Goal: Task Accomplishment & Management: Complete application form

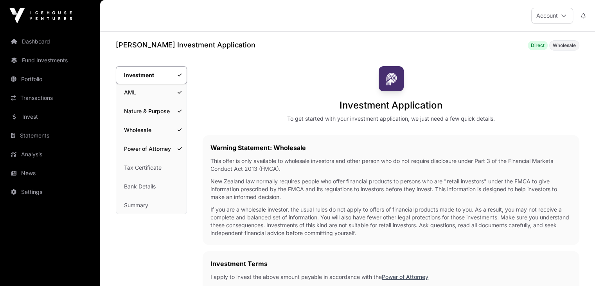
click at [150, 169] on link "Tax Certificate" at bounding box center [151, 167] width 70 height 17
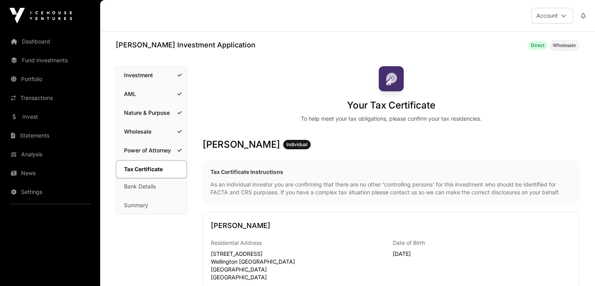
click at [161, 154] on link "Power of Attorney" at bounding box center [151, 150] width 70 height 17
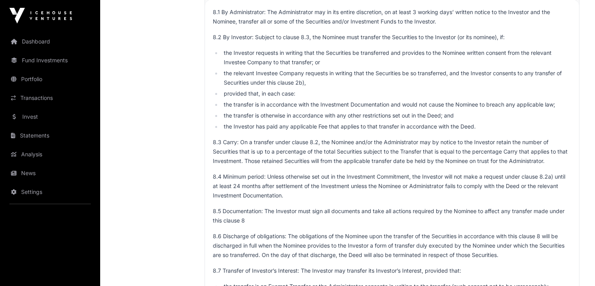
scroll to position [4162, 0]
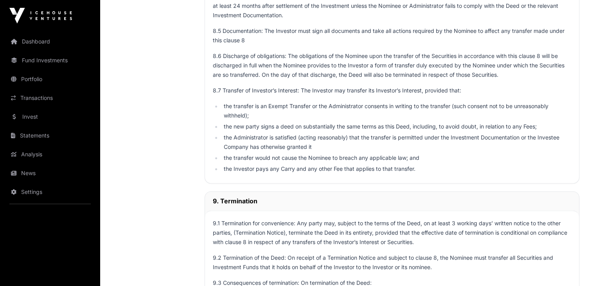
click at [37, 41] on link "Dashboard" at bounding box center [50, 41] width 88 height 17
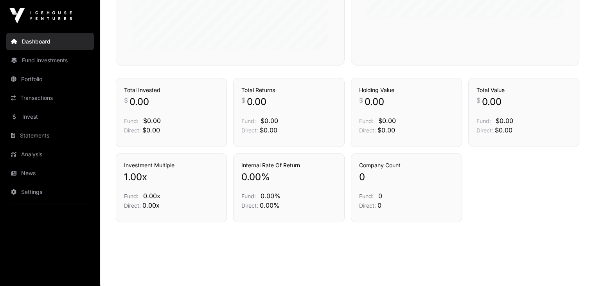
scroll to position [308, 0]
click at [53, 57] on link "Fund Investments" at bounding box center [50, 60] width 88 height 17
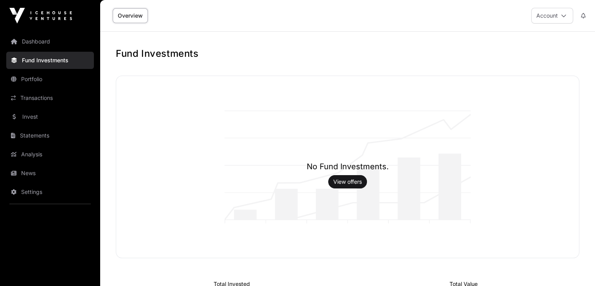
click at [46, 79] on link "Portfolio" at bounding box center [50, 78] width 88 height 17
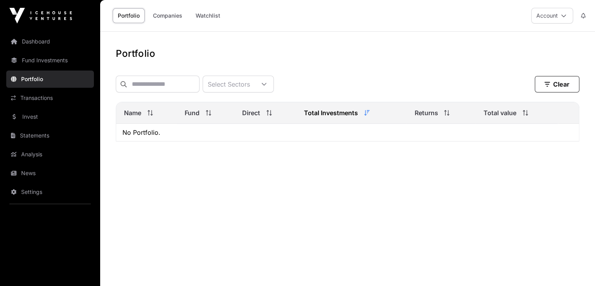
click at [50, 43] on link "Dashboard" at bounding box center [50, 41] width 88 height 17
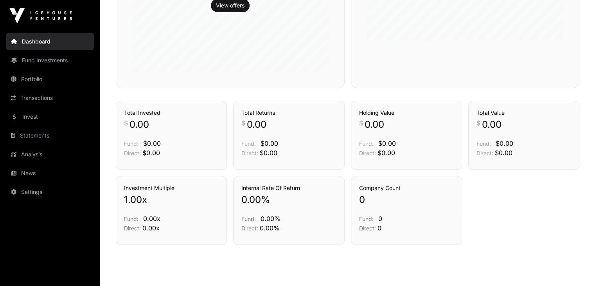
scroll to position [308, 0]
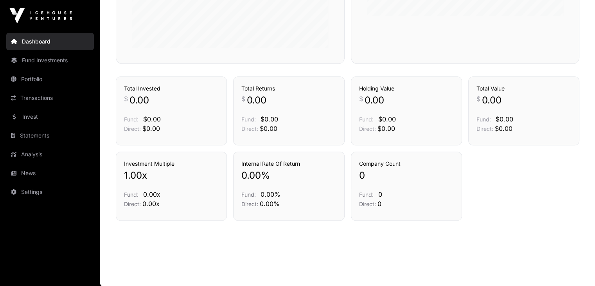
click at [66, 185] on link "Settings" at bounding box center [50, 191] width 88 height 17
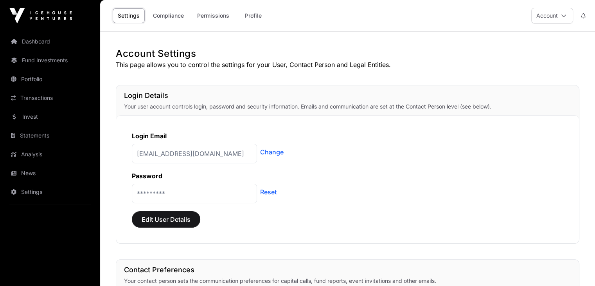
click at [49, 171] on link "News" at bounding box center [50, 172] width 88 height 17
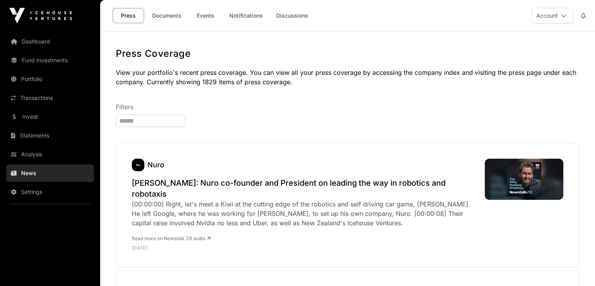
click at [55, 151] on link "Analysis" at bounding box center [50, 154] width 88 height 17
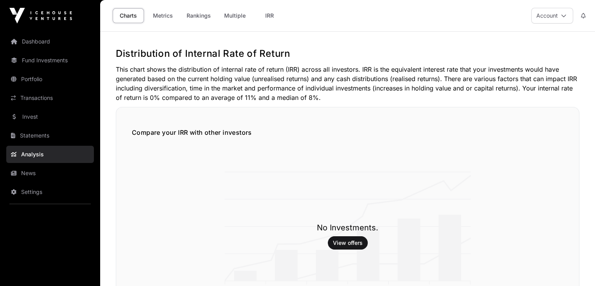
click at [54, 135] on link "Statements" at bounding box center [50, 135] width 88 height 17
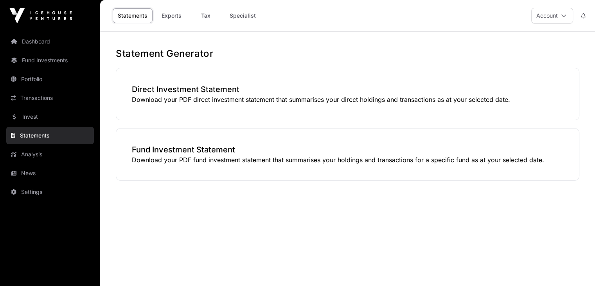
click at [54, 118] on link "Invest" at bounding box center [50, 116] width 88 height 17
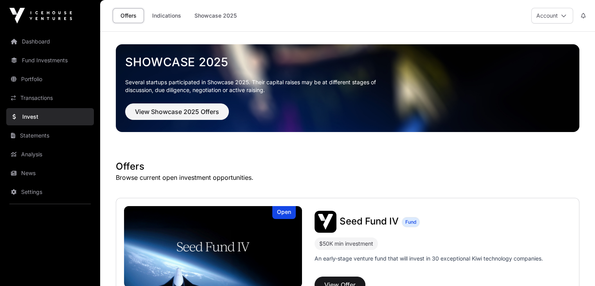
click at [174, 18] on link "Indications" at bounding box center [166, 15] width 39 height 15
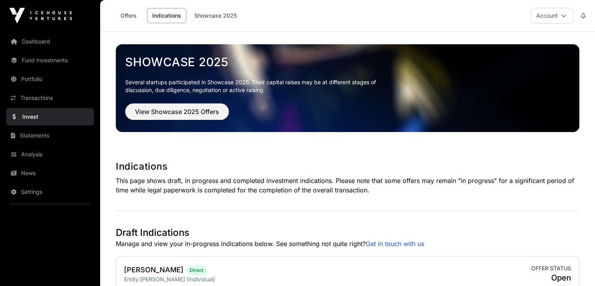
scroll to position [113, 0]
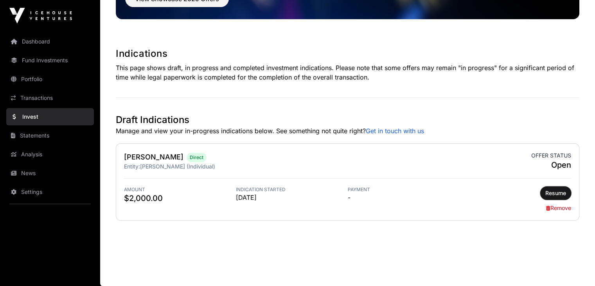
click at [560, 190] on span "Resume" at bounding box center [556, 193] width 21 height 8
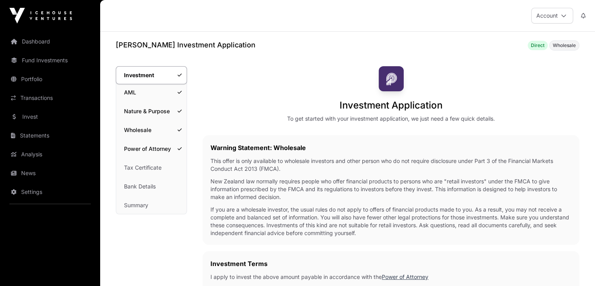
click at [150, 150] on link "Power of Attorney" at bounding box center [151, 148] width 70 height 17
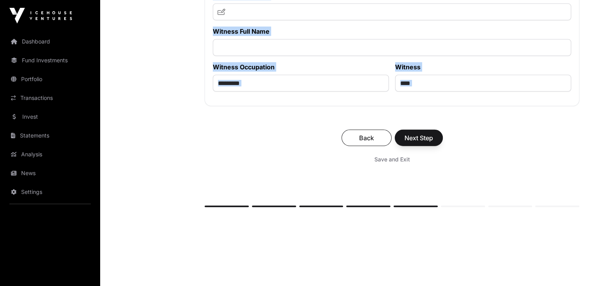
scroll to position [5208, 0]
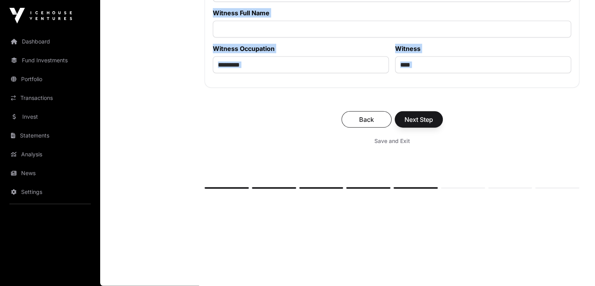
drag, startPoint x: 340, startPoint y: 64, endPoint x: 350, endPoint y: 242, distance: 178.0
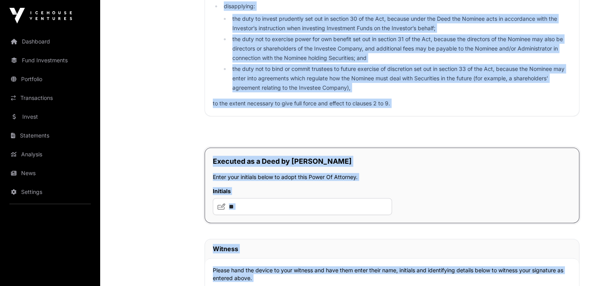
scroll to position [4869, 0]
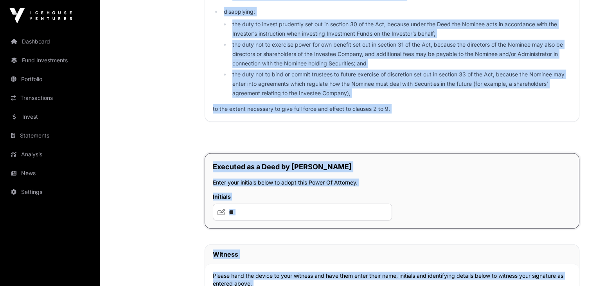
click at [321, 113] on p "to the extent necessary to give full force and effect to clauses 2 to 9." at bounding box center [392, 108] width 358 height 9
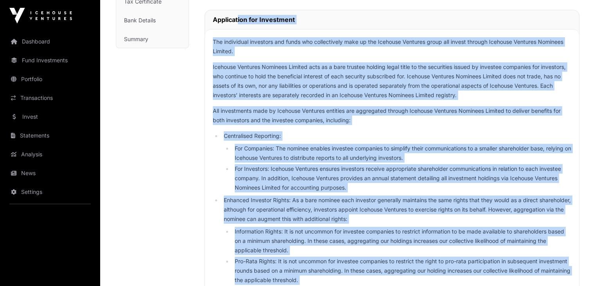
scroll to position [0, 0]
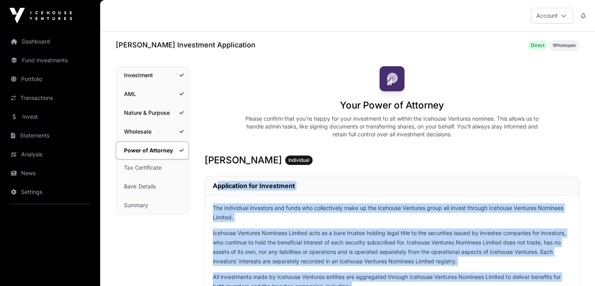
drag, startPoint x: 392, startPoint y: 124, endPoint x: 210, endPoint y: 185, distance: 192.2
copy div "Loremipsumd sit Ametconsec Adi elitseddoe temporinc utl etdol mag aliquaenimad …"
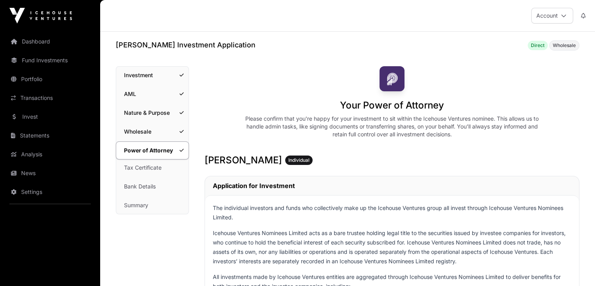
click at [220, 92] on div "Your Power of Attorney Please confirm that you're happy for your investment to …" at bounding box center [392, 102] width 375 height 72
click at [155, 69] on link "Investment" at bounding box center [152, 75] width 72 height 17
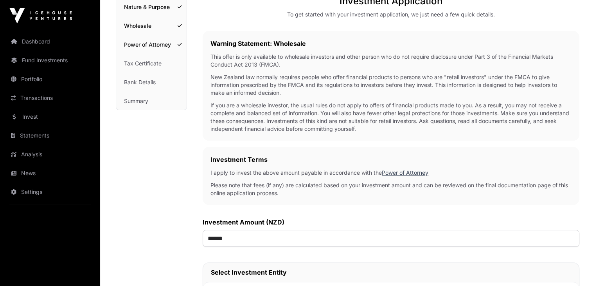
scroll to position [102, 0]
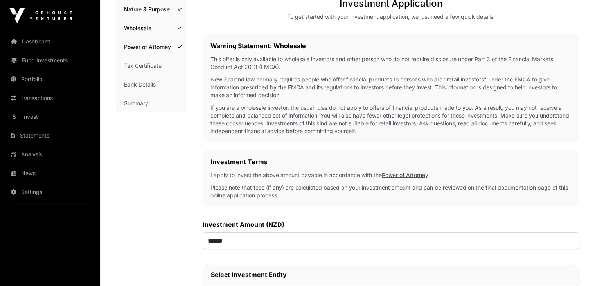
click at [154, 106] on link "Summary" at bounding box center [151, 103] width 70 height 17
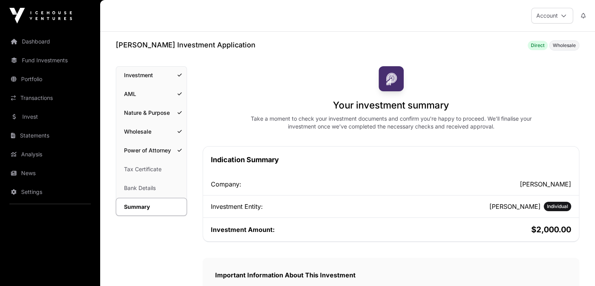
click at [155, 73] on link "Investment" at bounding box center [151, 75] width 70 height 17
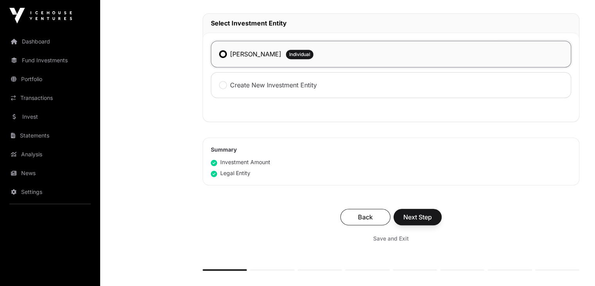
scroll to position [354, 0]
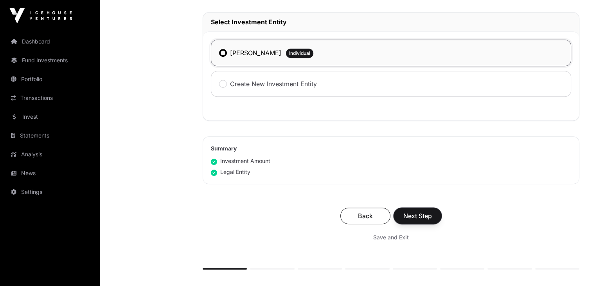
click at [425, 218] on span "Next Step" at bounding box center [417, 215] width 29 height 9
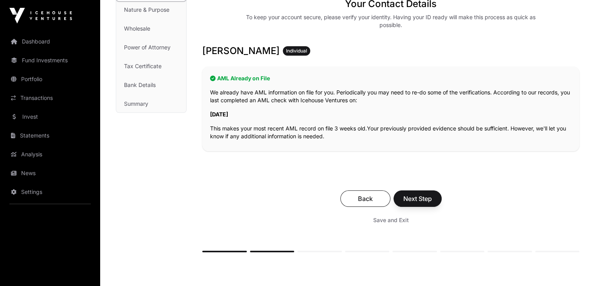
scroll to position [102, 0]
click at [427, 192] on button "Next Step" at bounding box center [418, 198] width 48 height 16
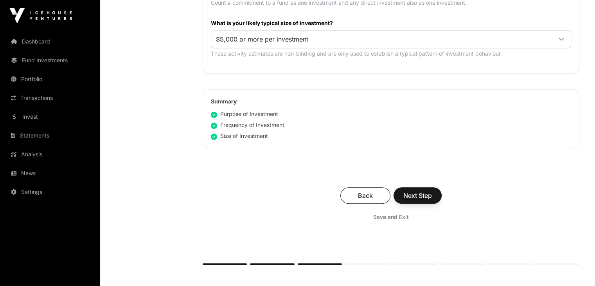
scroll to position [455, 0]
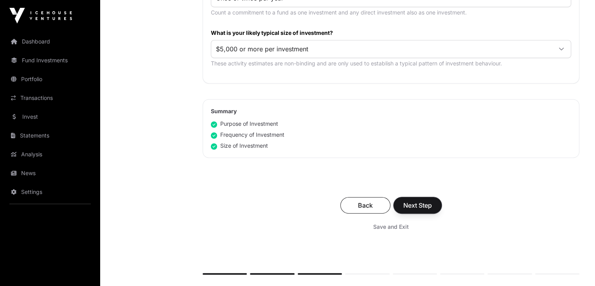
click at [420, 201] on span "Next Step" at bounding box center [417, 204] width 29 height 9
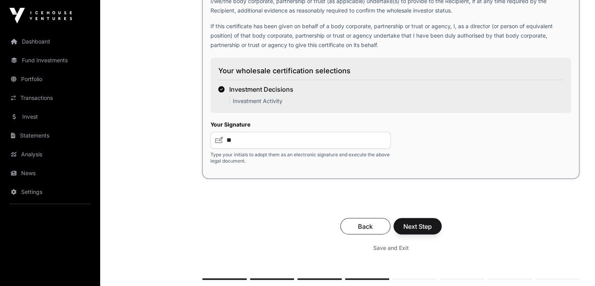
scroll to position [1313, 0]
click at [429, 230] on span "Next Step" at bounding box center [417, 225] width 29 height 9
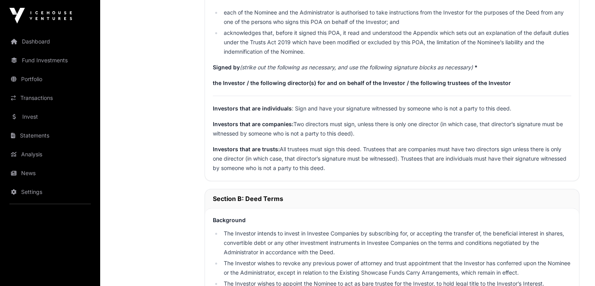
scroll to position [697, 0]
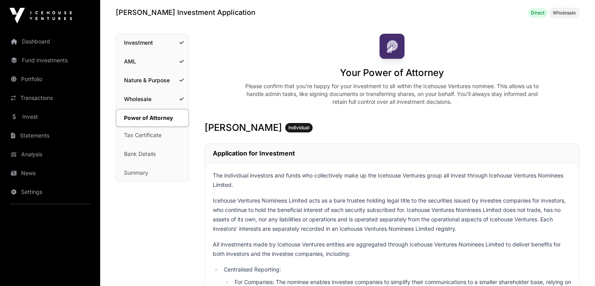
scroll to position [0, 0]
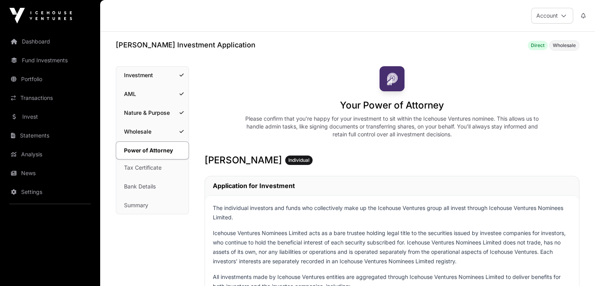
click at [136, 163] on link "Tax Certificate" at bounding box center [152, 167] width 72 height 17
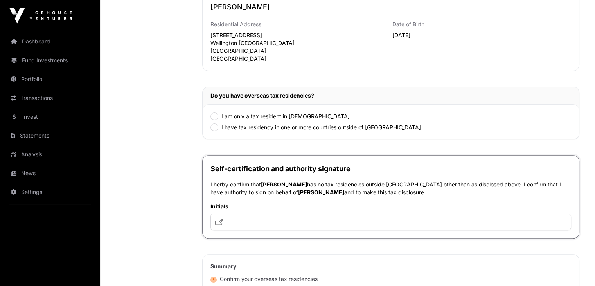
scroll to position [219, 0]
click at [331, 126] on label "I have tax residency in one or more countries outside of [GEOGRAPHIC_DATA]." at bounding box center [322, 126] width 201 height 8
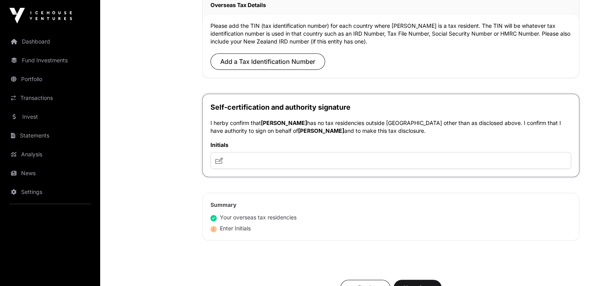
scroll to position [377, 0]
click at [249, 63] on span "Add a Tax Identification Number" at bounding box center [267, 61] width 95 height 9
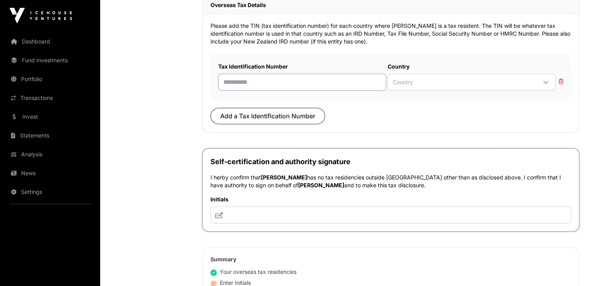
click at [250, 87] on input "text" at bounding box center [302, 82] width 168 height 17
click at [409, 76] on span "Country" at bounding box center [462, 82] width 148 height 13
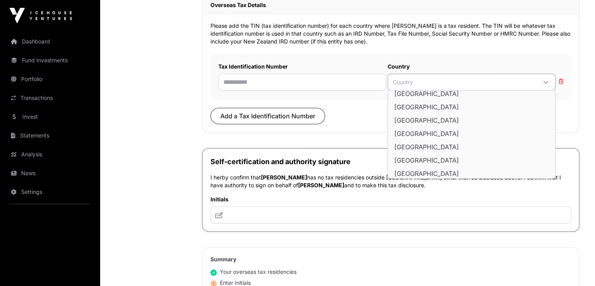
scroll to position [2507, 0]
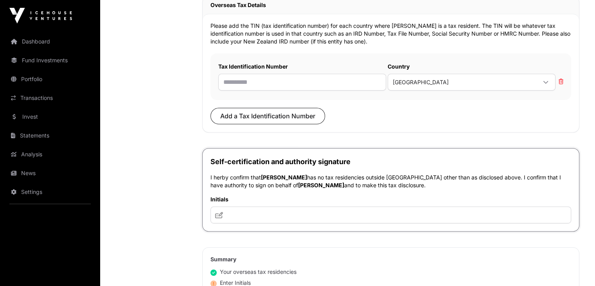
click at [416, 144] on span "[GEOGRAPHIC_DATA]" at bounding box center [426, 146] width 65 height 6
click at [322, 78] on input "text" at bounding box center [302, 82] width 168 height 17
type input "**********"
click at [154, 94] on div "Tax Certificate Investment AML Nature & Purpose Wholesale Power of Attorney Tax…" at bounding box center [151, 66] width 71 height 754
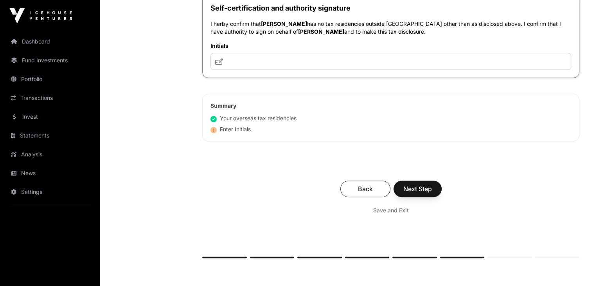
scroll to position [532, 0]
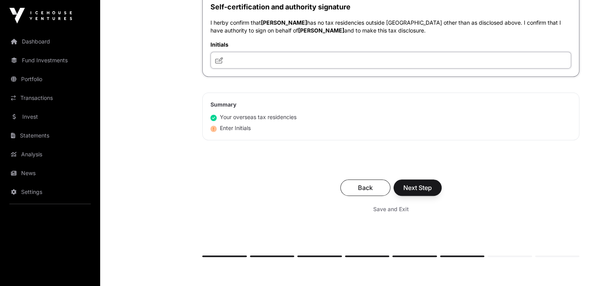
click at [270, 66] on input "text" at bounding box center [391, 60] width 361 height 17
type input "**"
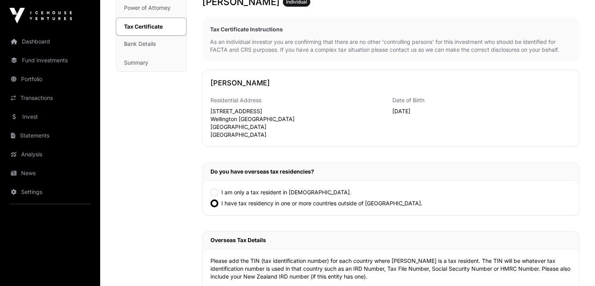
scroll to position [144, 0]
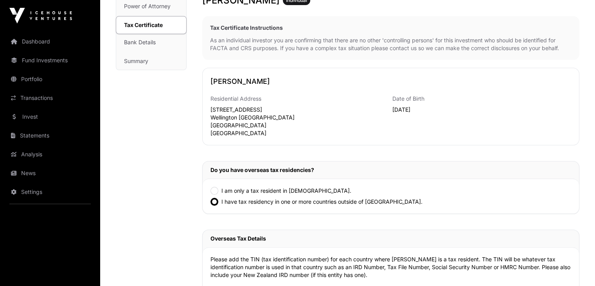
click at [402, 22] on div "Tax Certificate Instructions As an individual investor you are confirming that …" at bounding box center [390, 38] width 377 height 44
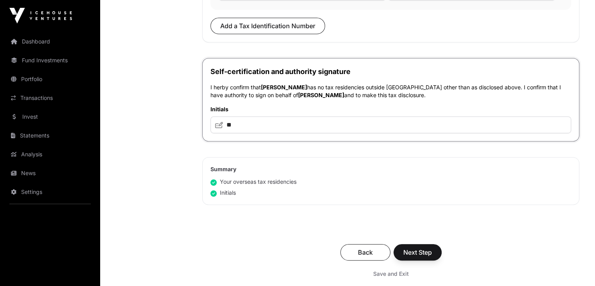
scroll to position [471, 0]
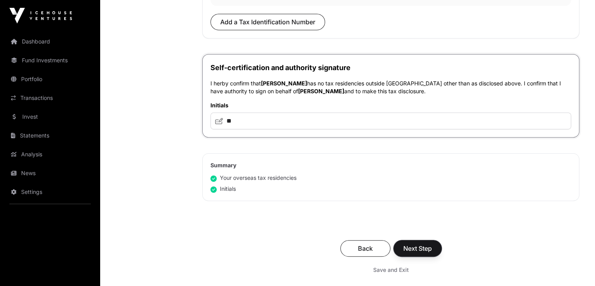
click at [423, 248] on span "Next Step" at bounding box center [417, 247] width 29 height 9
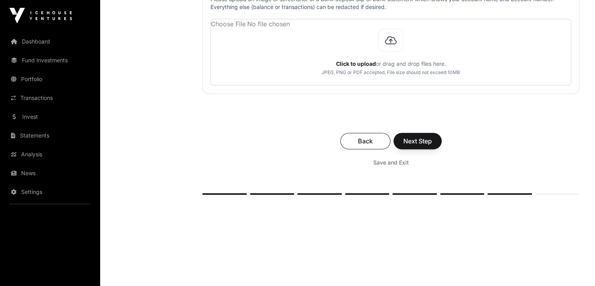
scroll to position [357, 0]
click at [399, 165] on button "Save and Exit" at bounding box center [391, 162] width 54 height 14
